Goal: Transaction & Acquisition: Purchase product/service

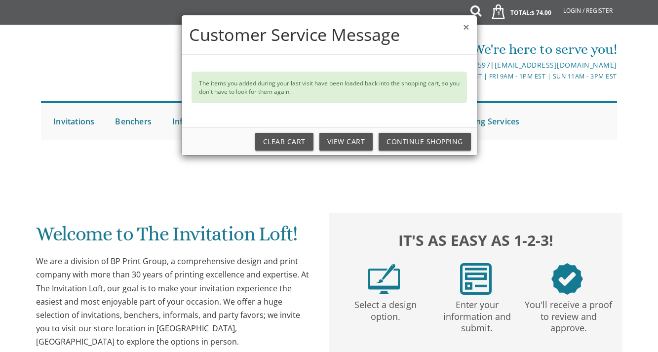
click at [464, 28] on button "×" at bounding box center [466, 27] width 6 height 10
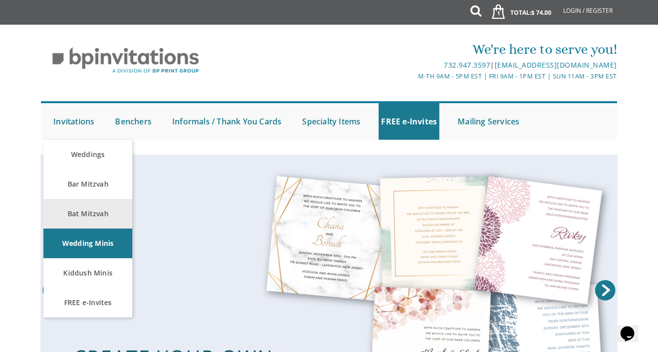
click at [92, 214] on link "Bat Mitzvah" at bounding box center [87, 214] width 89 height 30
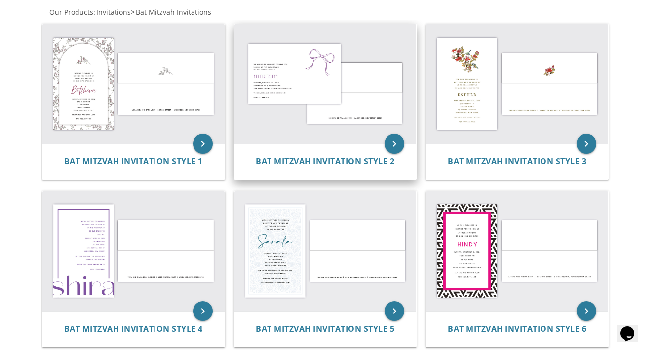
scroll to position [208, 0]
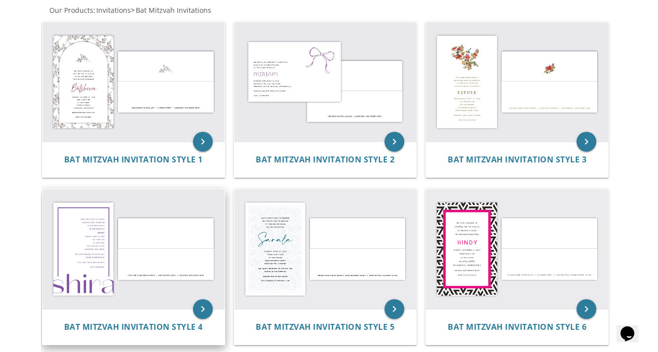
click at [115, 255] on img at bounding box center [133, 249] width 182 height 120
click at [133, 210] on img at bounding box center [133, 249] width 182 height 120
click at [202, 305] on icon "keyboard_arrow_right" at bounding box center [203, 309] width 20 height 20
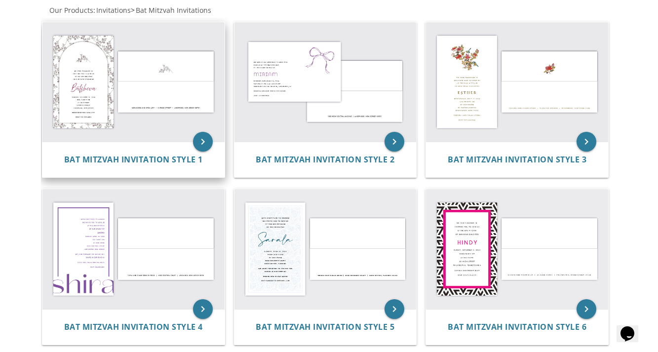
click at [83, 109] on img at bounding box center [133, 82] width 182 height 120
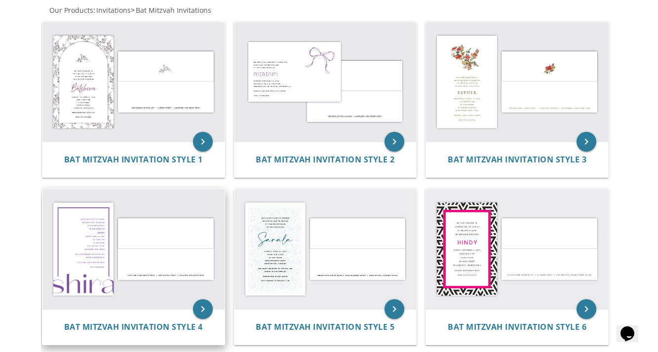
click at [84, 255] on img at bounding box center [133, 249] width 182 height 120
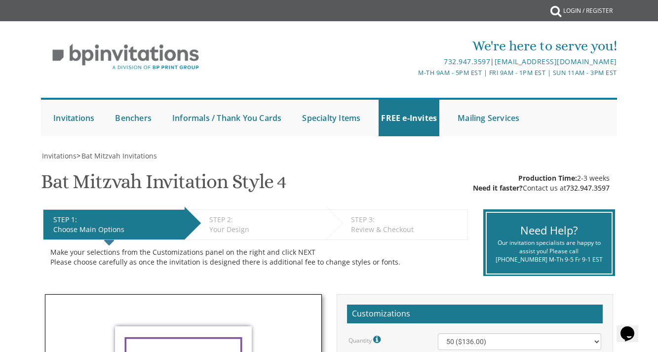
click at [421, 268] on div "Make your selections from the Customizations panel on the right and click NEXT …" at bounding box center [255, 257] width 425 height 35
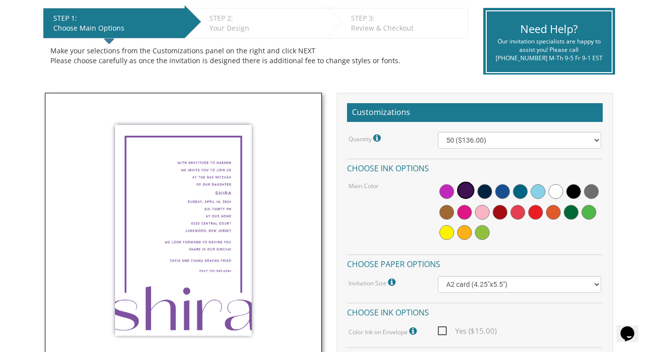
scroll to position [209, 0]
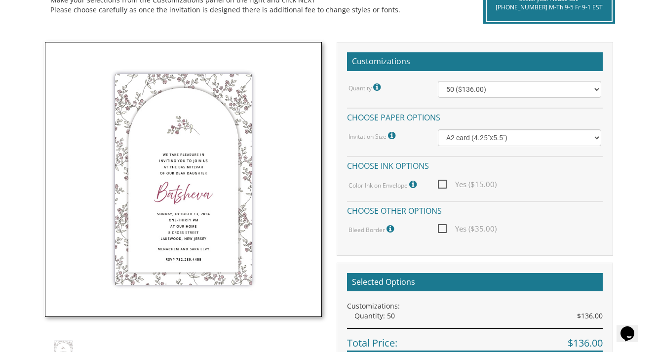
scroll to position [258, 0]
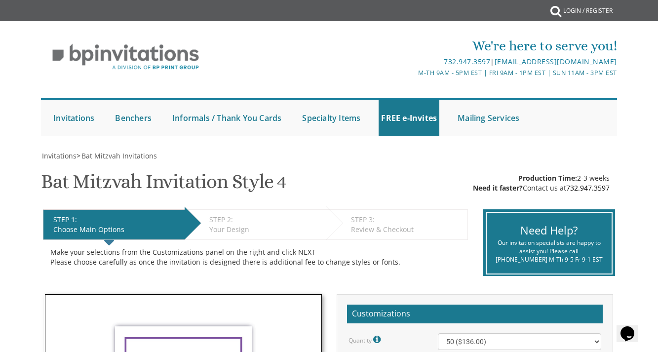
click at [438, 276] on div "STEP 1: EDIT Choose Main Options STEP 2: EDIT Your Design STEP 3: EDIT Review &…" at bounding box center [256, 243] width 440 height 82
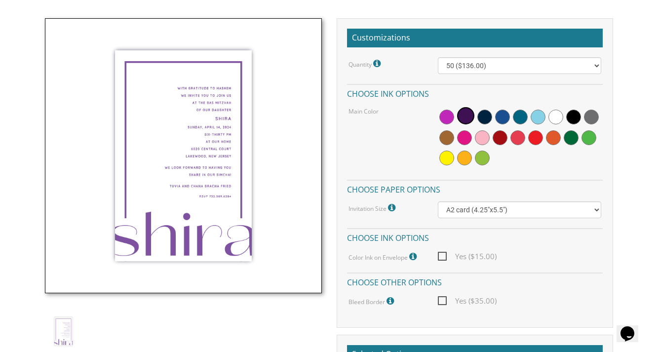
scroll to position [278, 0]
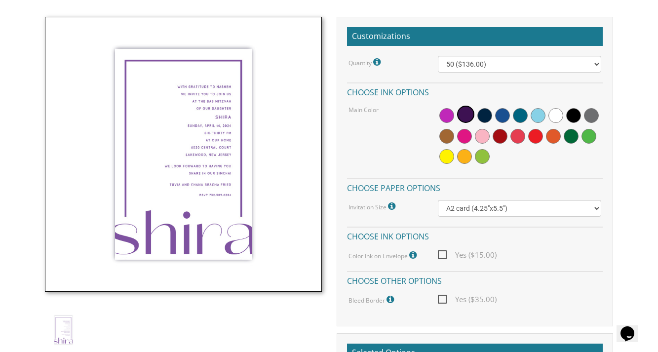
click at [332, 255] on div "Customizations Quantity Please note: Quantities may be modified after order com…" at bounding box center [475, 270] width 292 height 507
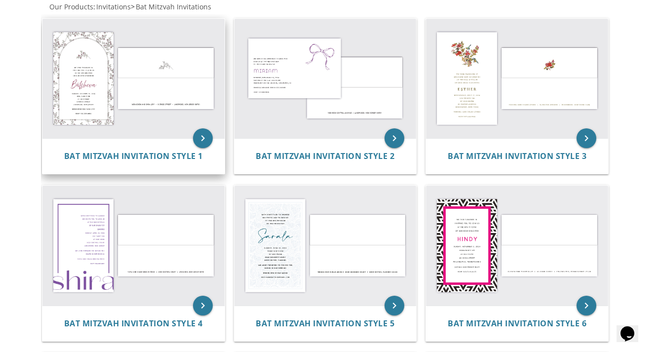
click at [78, 100] on img at bounding box center [133, 79] width 182 height 120
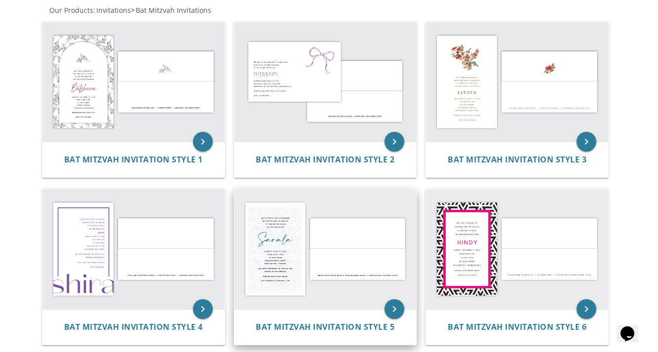
click at [304, 259] on img at bounding box center [326, 249] width 182 height 120
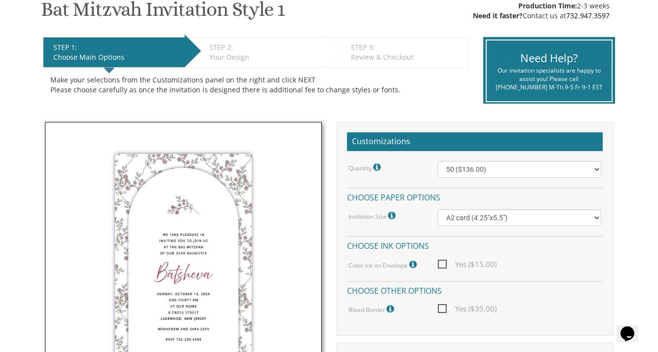
scroll to position [188, 0]
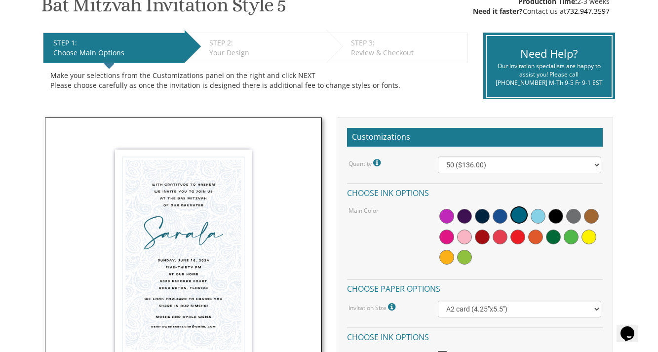
scroll to position [213, 0]
